Goal: Contribute content: Add original content to the website for others to see

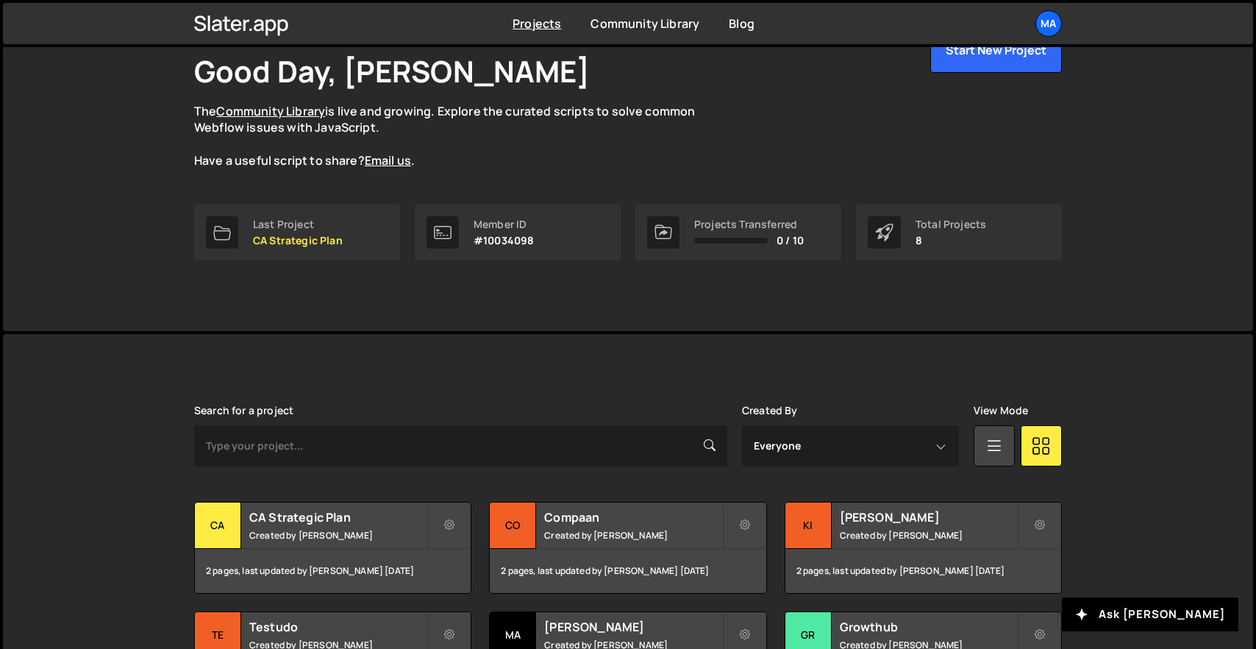
scroll to position [221, 0]
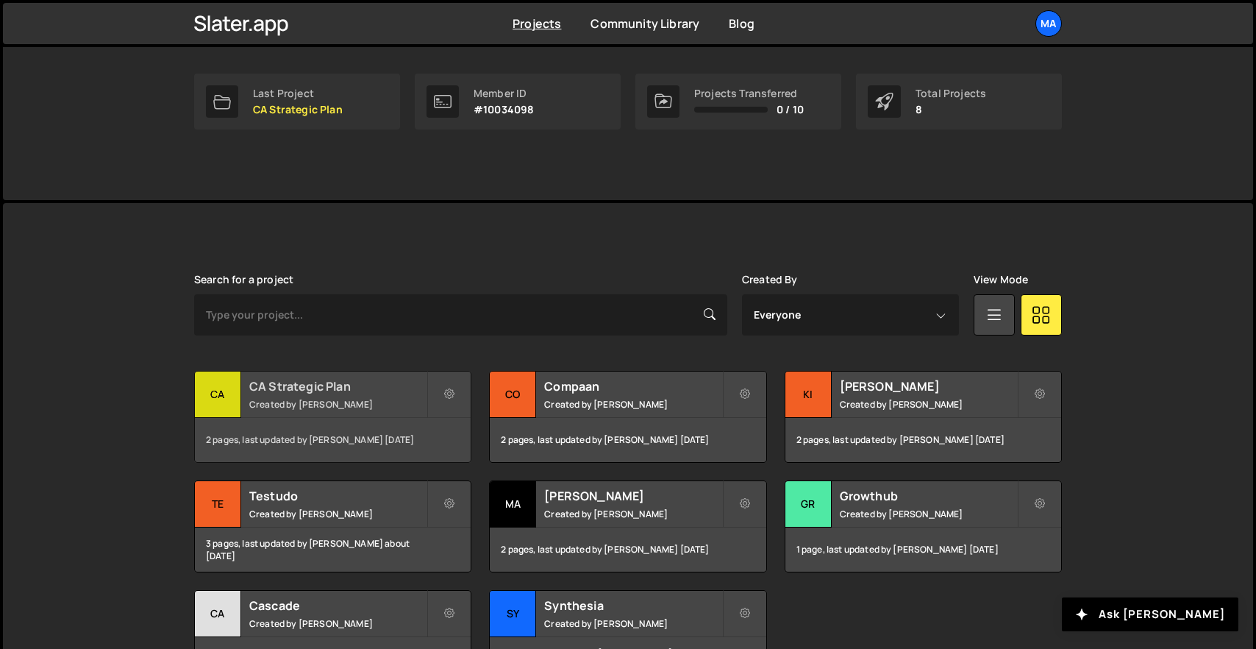
click at [296, 403] on small "Created by [PERSON_NAME]" at bounding box center [337, 404] width 177 height 13
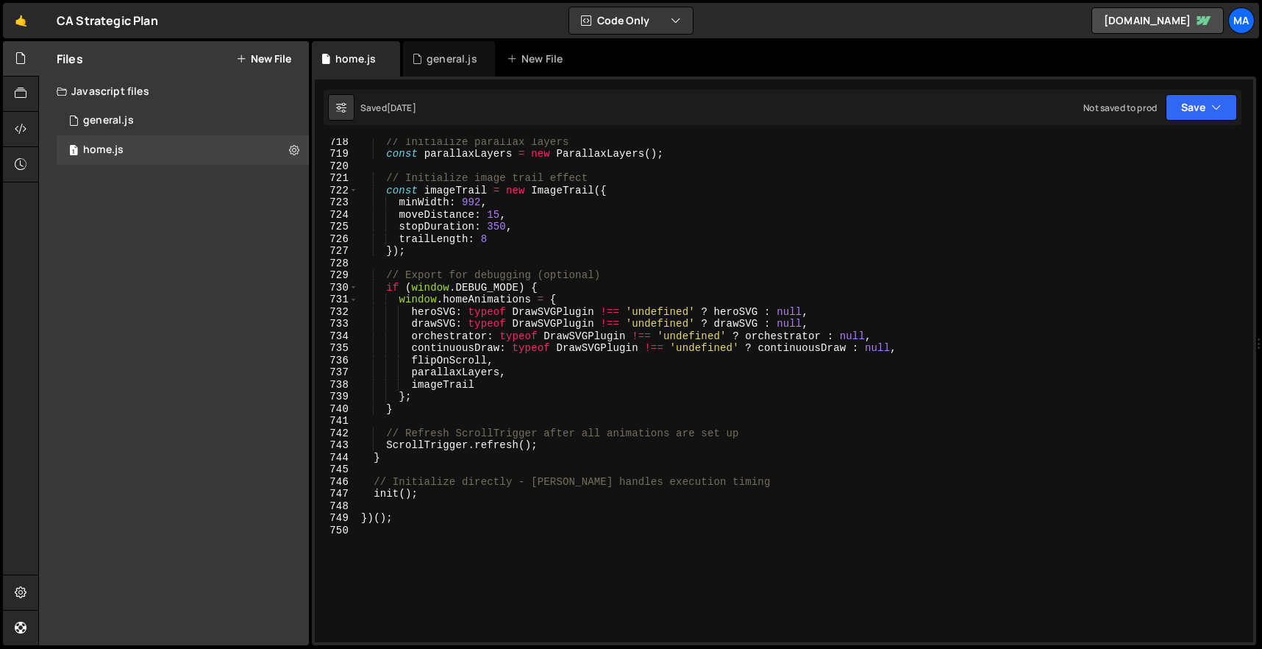
scroll to position [8841, 0]
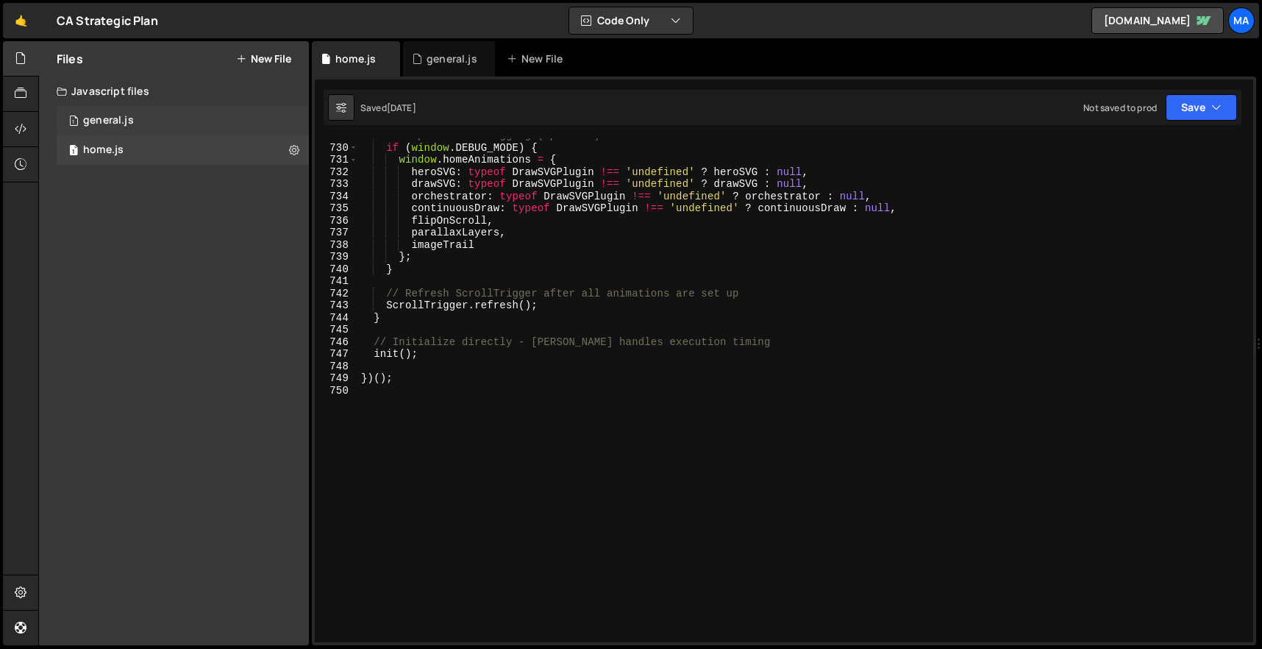
click at [163, 111] on div "1 general.js 0" at bounding box center [183, 120] width 252 height 29
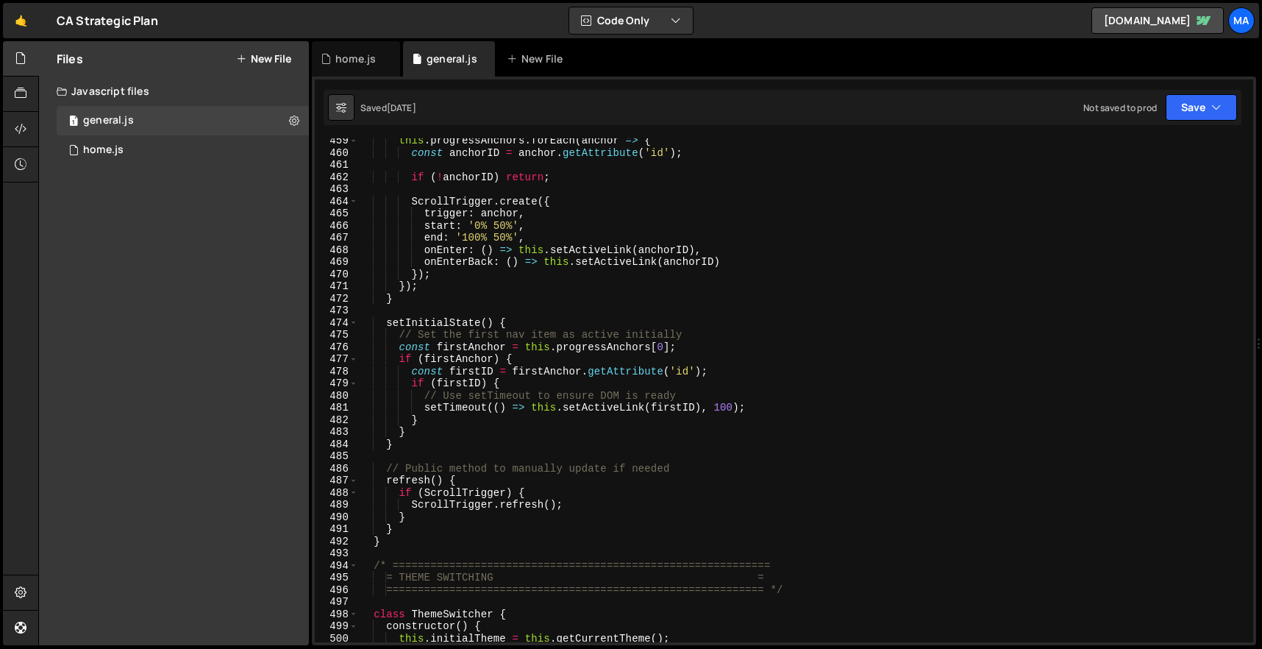
scroll to position [5560, 0]
click at [197, 163] on div "1 home.js 0" at bounding box center [183, 149] width 252 height 29
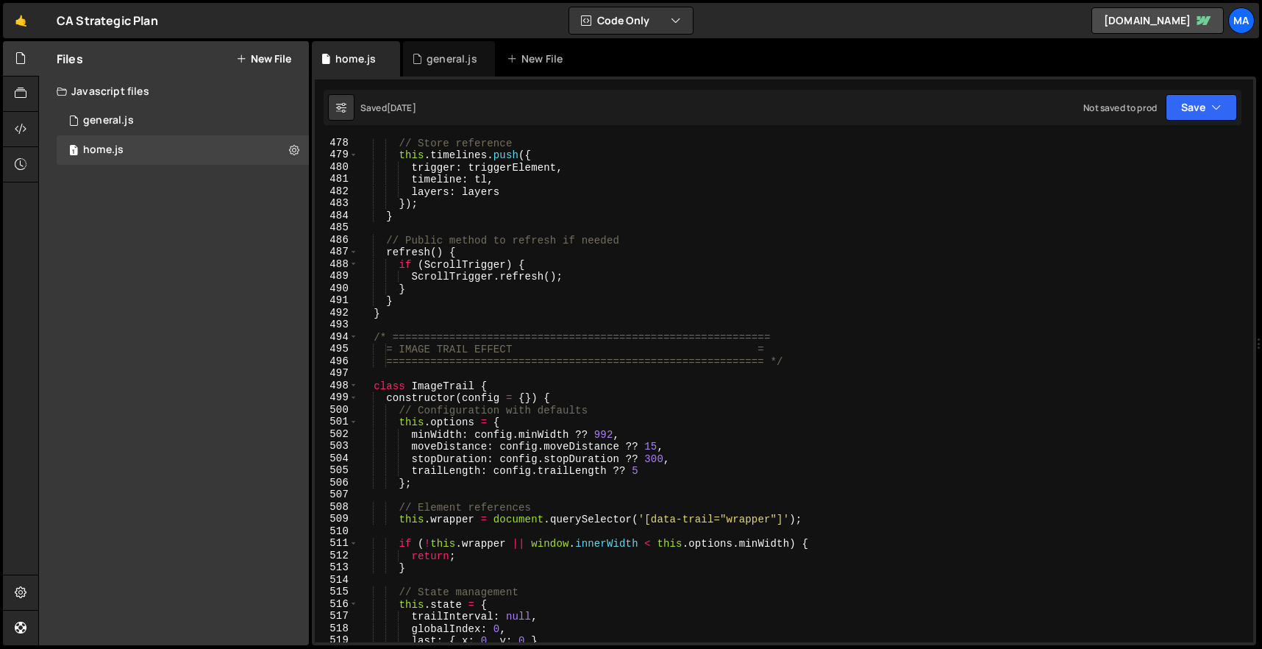
scroll to position [5781, 0]
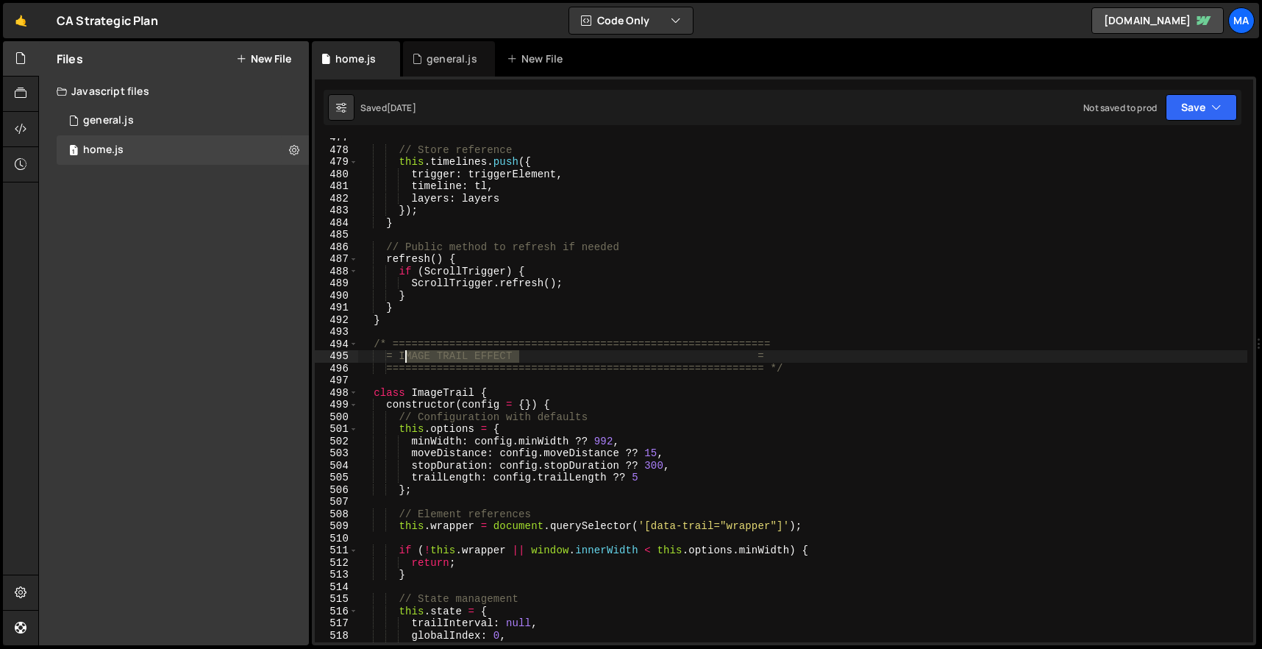
drag, startPoint x: 518, startPoint y: 355, endPoint x: 405, endPoint y: 355, distance: 113.2
click at [405, 355] on div "// Store reference this . timelines . push ({ trigger : triggerElement , timeli…" at bounding box center [802, 396] width 889 height 528
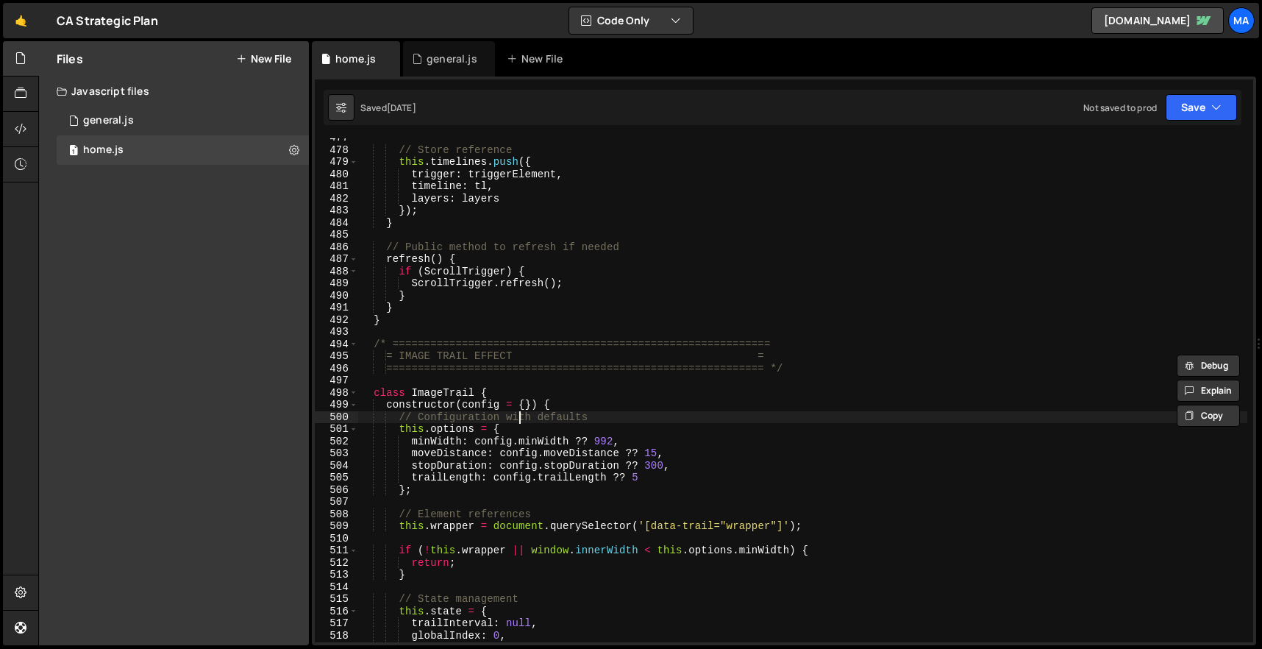
click at [517, 418] on div "// Store reference this . timelines . push ({ trigger : triggerElement , timeli…" at bounding box center [802, 396] width 889 height 528
type textarea "// Configuration with defaults"
click at [249, 53] on button "New File" at bounding box center [263, 59] width 55 height 12
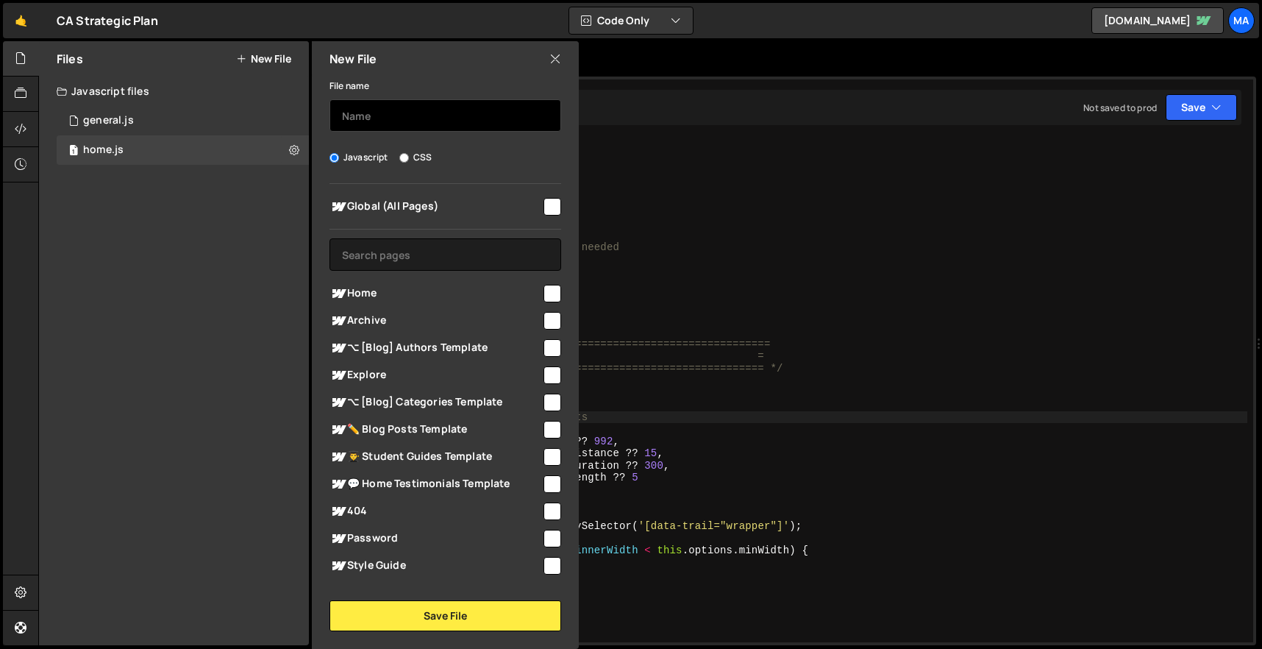
click at [395, 122] on input "text" at bounding box center [445, 115] width 232 height 32
type input "archive.js"
click at [369, 320] on span "Archive" at bounding box center [435, 321] width 212 height 18
checkbox input "true"
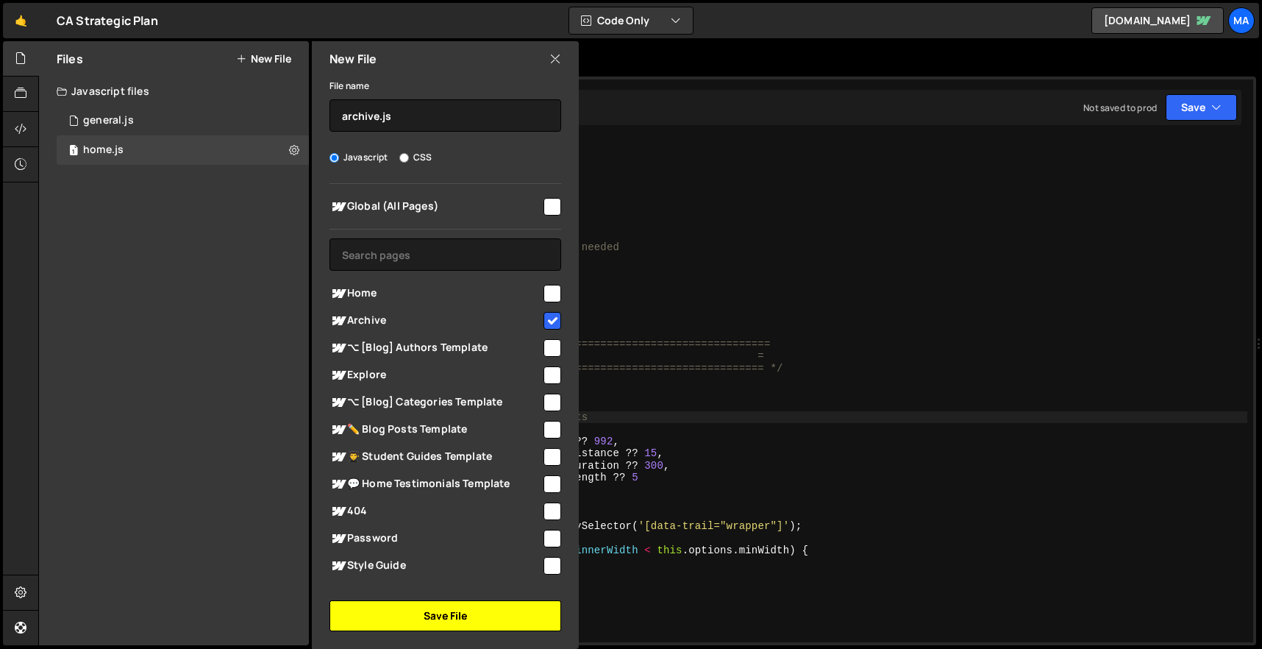
click at [499, 610] on button "Save File" at bounding box center [445, 615] width 232 height 31
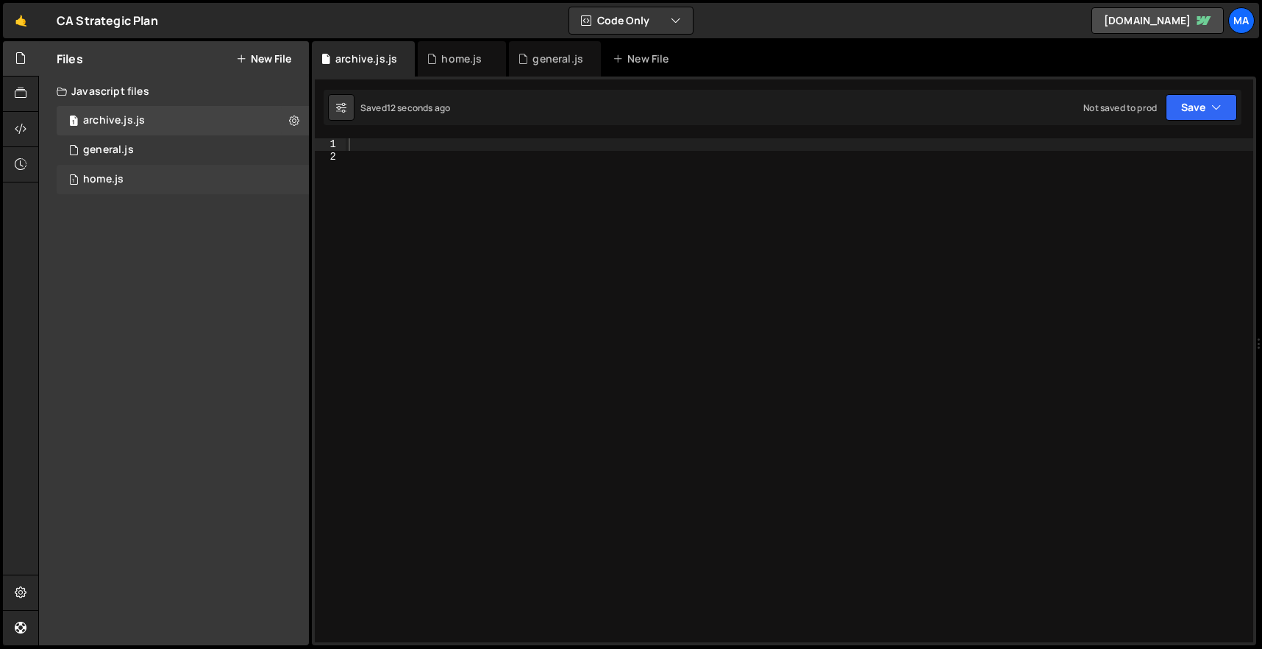
click at [165, 178] on div "1 home.js 0" at bounding box center [183, 179] width 252 height 29
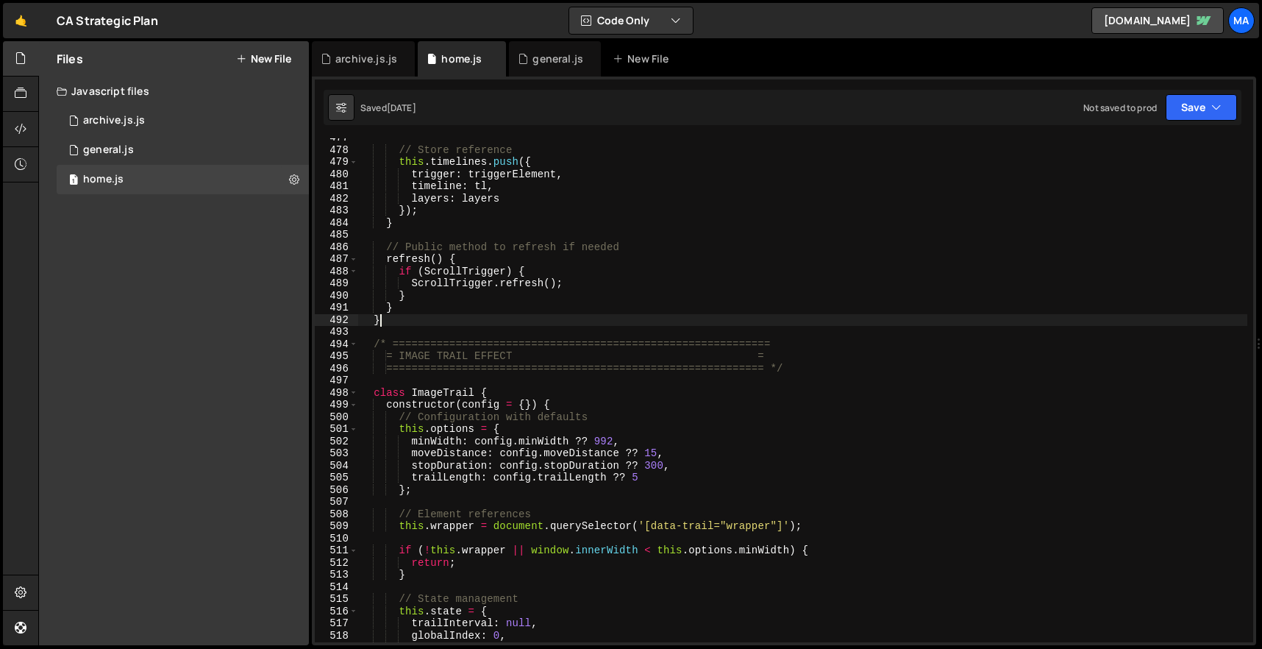
click at [524, 321] on div "// Store reference this . timelines . push ({ trigger : triggerElement , timeli…" at bounding box center [802, 396] width 889 height 528
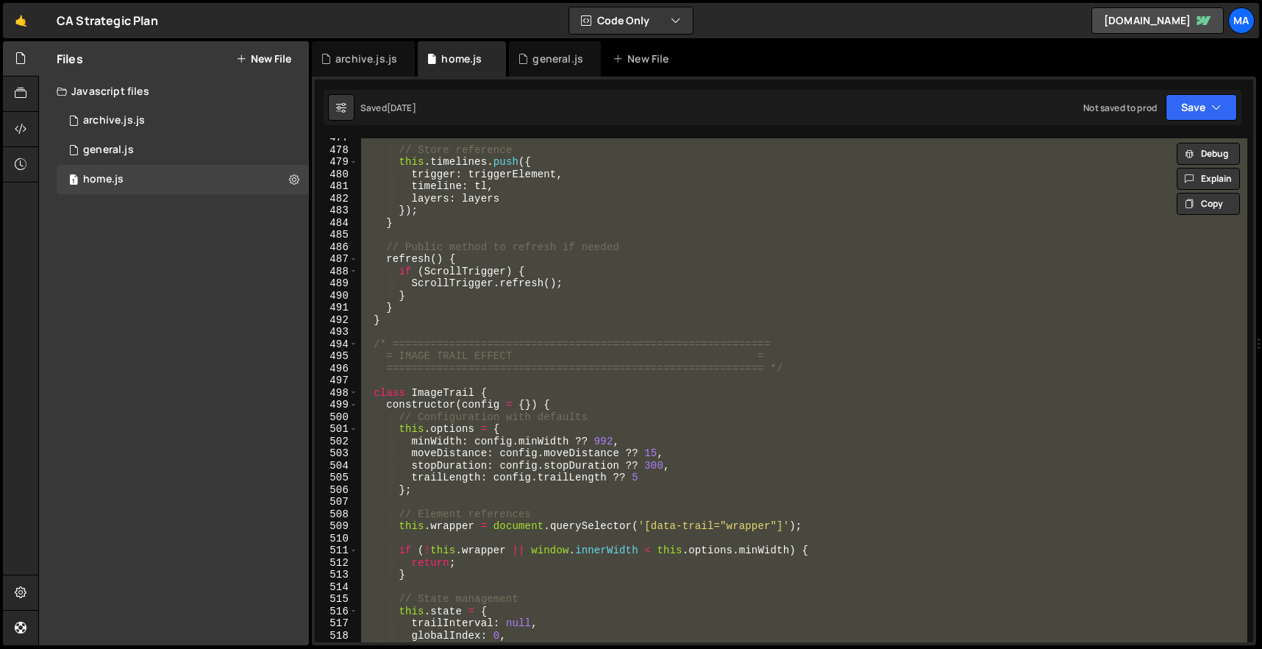
paste textarea
type textarea "})();"
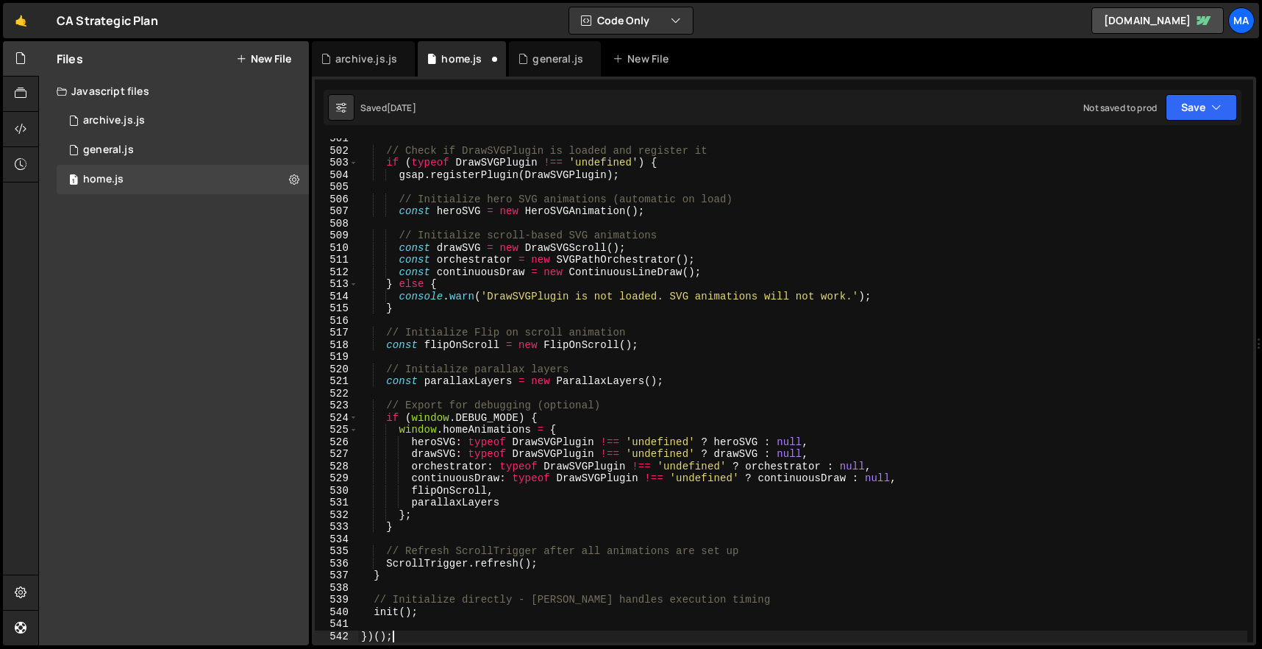
scroll to position [6178, 0]
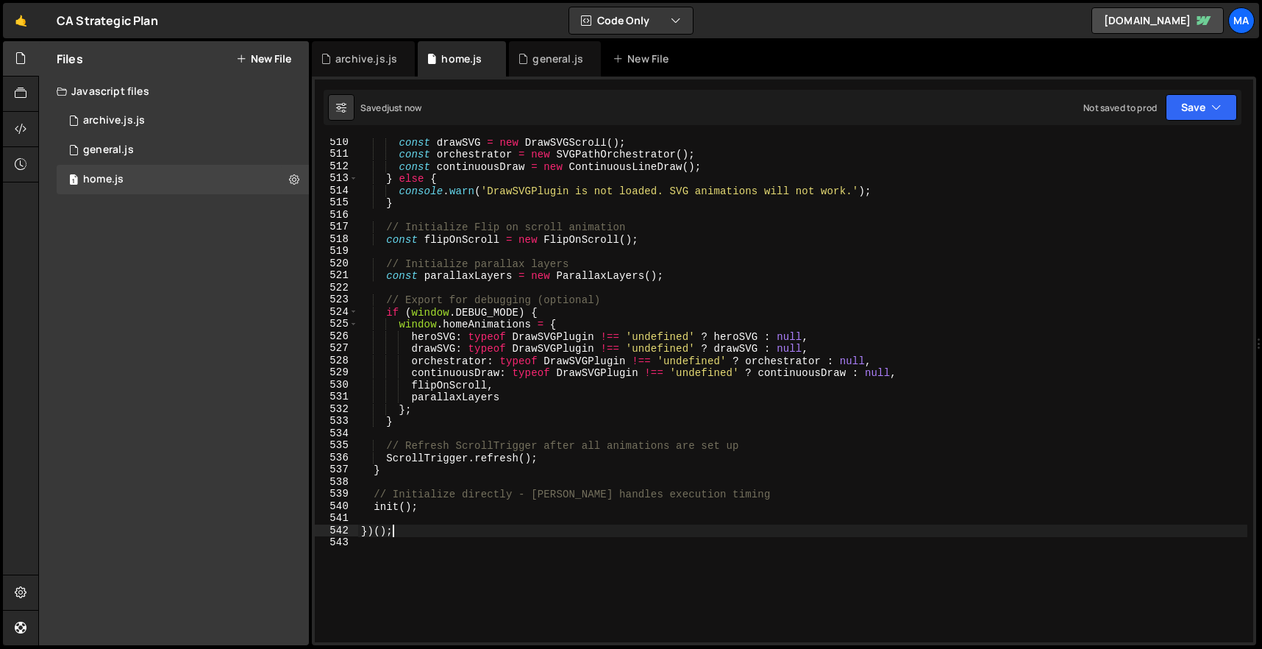
click at [571, 482] on div "const drawSVG = new DrawSVGScroll ( ) ; const orchestrator = new SVGPathOrchest…" at bounding box center [802, 400] width 889 height 528
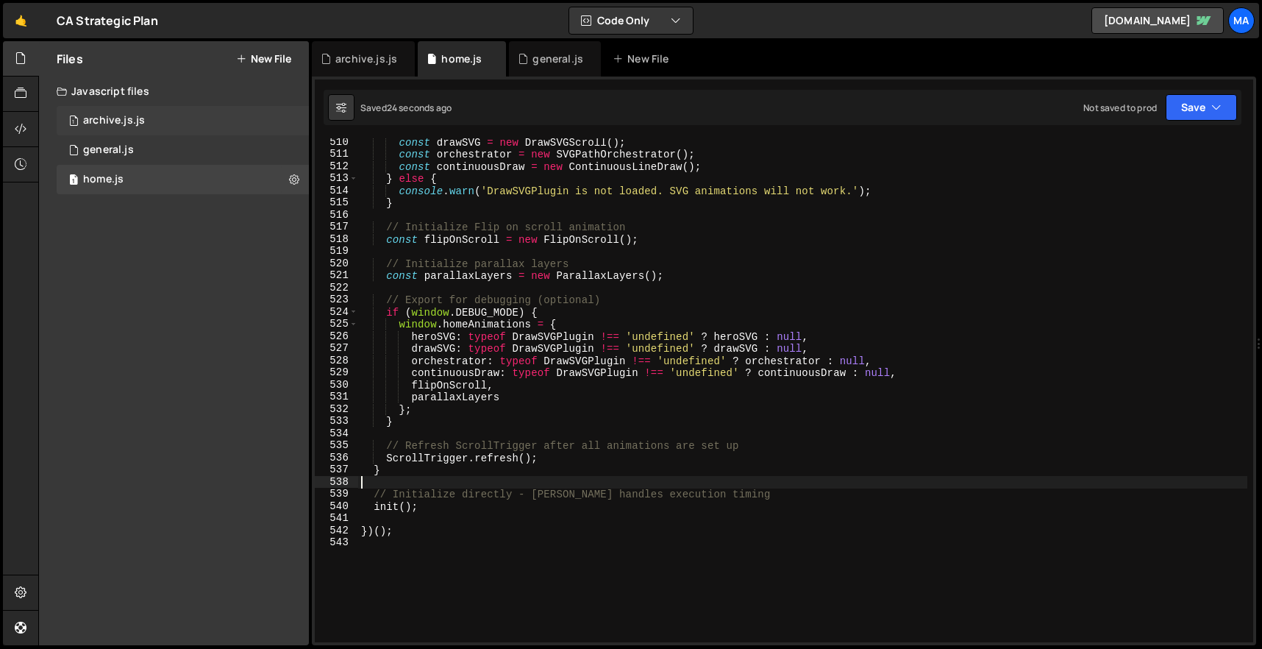
click at [118, 113] on div "1 archive.js.js 0" at bounding box center [183, 120] width 252 height 29
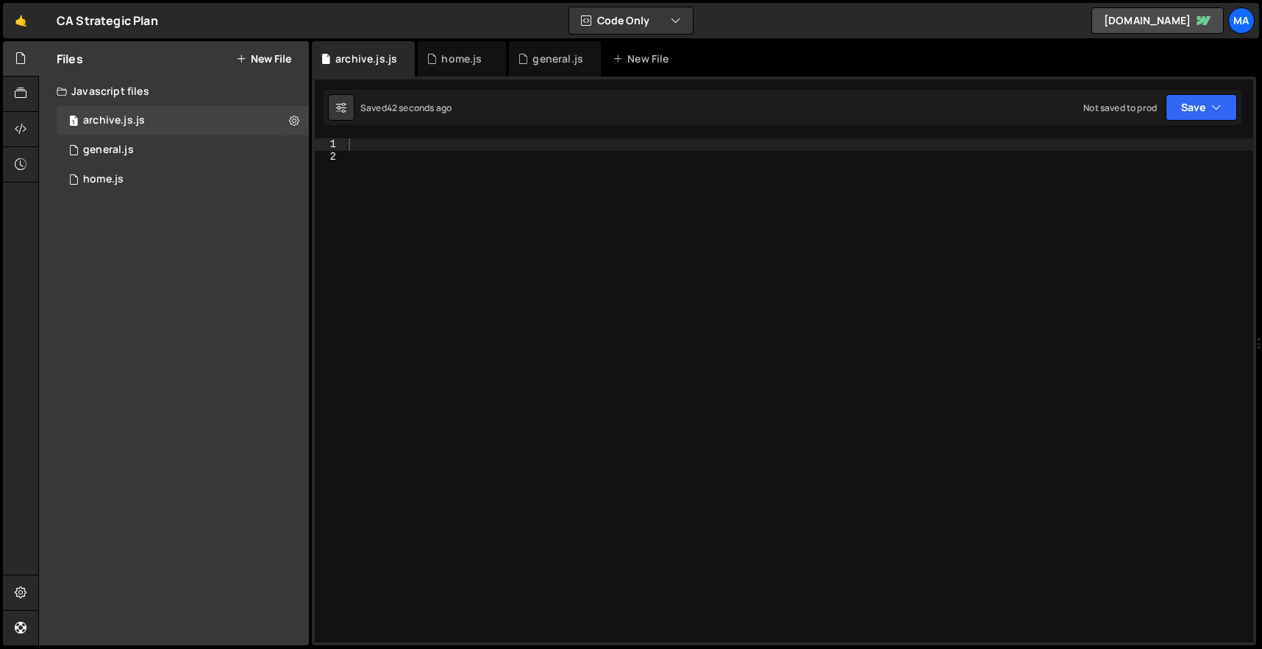
click at [445, 158] on div at bounding box center [799, 402] width 907 height 528
click at [441, 142] on div at bounding box center [799, 402] width 907 height 528
paste textarea "})();"
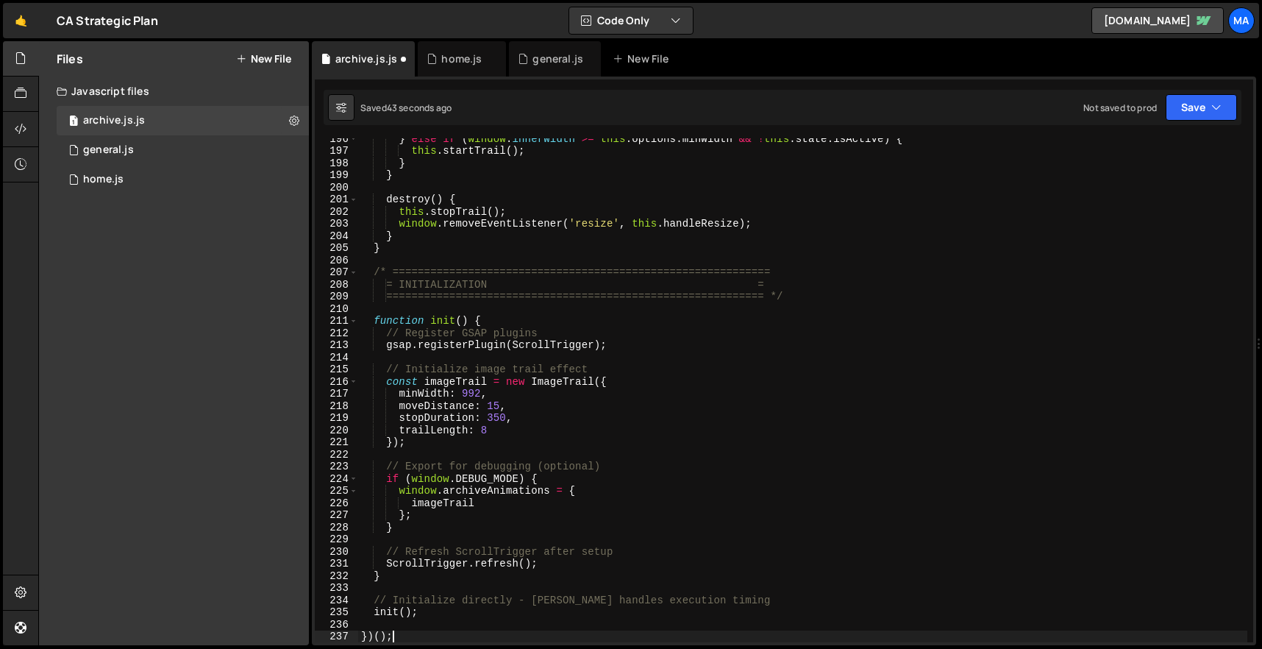
scroll to position [2371, 0]
click at [235, 269] on div "Files New File Javascript files 1 archive.js.js 0 1 general.js 0 1 home.js 0 CS…" at bounding box center [174, 343] width 270 height 604
type textarea "============================================================ */"
click at [538, 296] on div "} else if ( window . innerWidth >= this . options . minWidth && ! this . state …" at bounding box center [802, 396] width 889 height 528
